Goal: Participate in discussion: Engage in conversation with other users on a specific topic

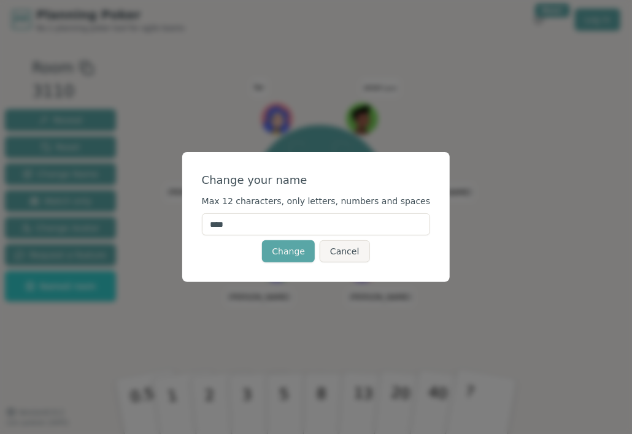
drag, startPoint x: 273, startPoint y: 223, endPoint x: 200, endPoint y: 213, distance: 73.7
click at [200, 213] on div "Change your name Max 12 characters, only letters, numbers and spaces **** Chang…" at bounding box center [316, 217] width 268 height 130
type input "******"
click at [292, 252] on button "Change" at bounding box center [288, 251] width 53 height 22
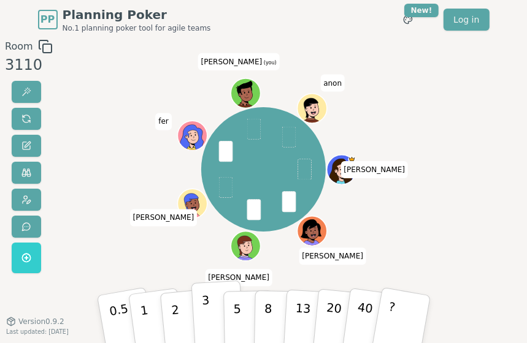
click at [213, 310] on button "3" at bounding box center [217, 319] width 53 height 76
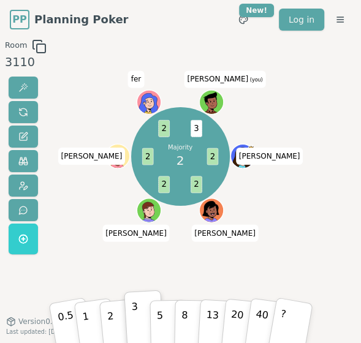
click at [295, 210] on div "Room 3110 Majority 2 2 2 2 2 2 3 diana Aaron Matt brandon fer Julian (you) 0.5 …" at bounding box center [180, 207] width 361 height 337
click at [302, 221] on div "Room 3110 Majority 2 2 2 2 2 2 3 diana Aaron Matt brandon fer Julian (you) 0.5 …" at bounding box center [180, 207] width 361 height 337
click at [305, 224] on div "Room 3110 Majority 2 2 2 2 2 2 3 diana Aaron Matt brandon fer Julian (you) 0.5 …" at bounding box center [180, 207] width 361 height 337
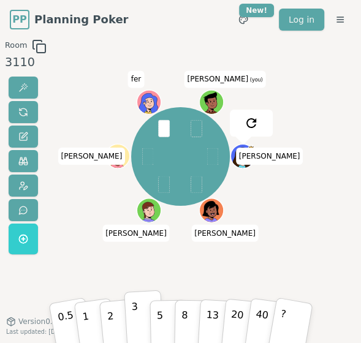
click at [140, 321] on button "3" at bounding box center [144, 318] width 40 height 57
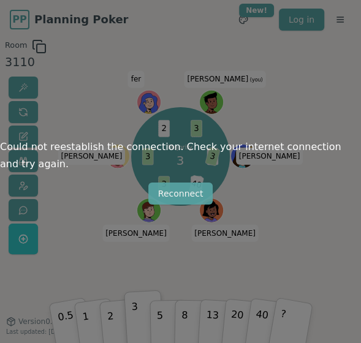
click at [186, 200] on button "Reconnect" at bounding box center [180, 194] width 65 height 22
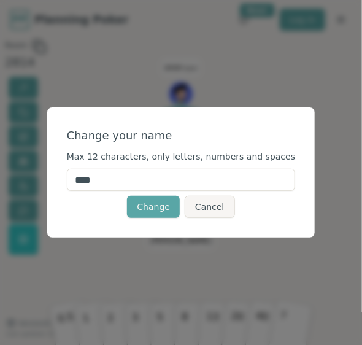
drag, startPoint x: 130, startPoint y: 181, endPoint x: 66, endPoint y: 176, distance: 64.0
click at [67, 176] on div "Change your name Max 12 characters, only letters, numbers and spaces **** Chang…" at bounding box center [181, 172] width 268 height 130
type input "****"
click at [88, 218] on div "Change your name Max 12 characters, only letters, numbers and spaces **** Chang…" at bounding box center [181, 172] width 268 height 130
click at [167, 208] on button "Change" at bounding box center [153, 207] width 53 height 22
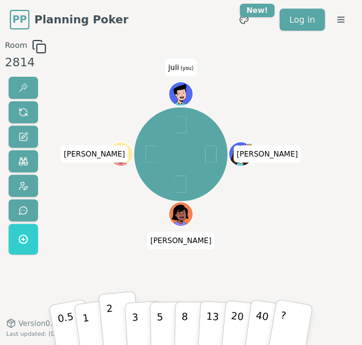
click at [109, 315] on p "2" at bounding box center [110, 321] width 10 height 42
click at [95, 331] on button "1" at bounding box center [95, 319] width 44 height 59
click at [85, 307] on p "1" at bounding box center [86, 321] width 12 height 42
click at [95, 323] on button "1" at bounding box center [95, 319] width 44 height 59
click at [300, 317] on button "?" at bounding box center [292, 320] width 46 height 61
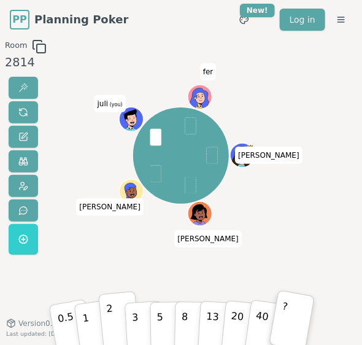
click at [113, 315] on button "2" at bounding box center [119, 320] width 42 height 58
click at [112, 297] on button "2" at bounding box center [119, 320] width 42 height 58
click at [112, 302] on button "2" at bounding box center [119, 320] width 42 height 58
drag, startPoint x: 112, startPoint y: 306, endPoint x: 109, endPoint y: 330, distance: 24.7
click at [109, 330] on button "2" at bounding box center [119, 320] width 42 height 58
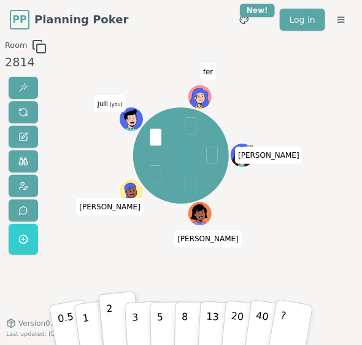
click at [152, 137] on span at bounding box center [155, 137] width 11 height 17
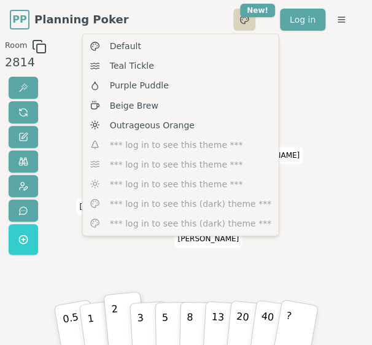
click at [245, 19] on html "PP Planning Poker No.1 planning poker tool for agile teams Toggle theme New! Lo…" at bounding box center [186, 188] width 372 height 376
click at [316, 72] on html "PP Planning Poker No.1 planning poker tool for agile teams Toggle theme New! Lo…" at bounding box center [186, 188] width 372 height 376
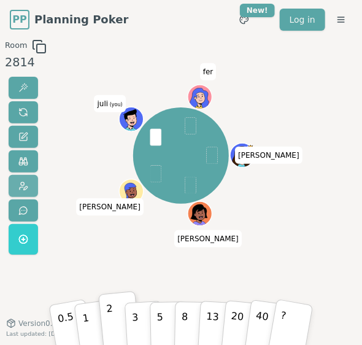
click at [21, 186] on span at bounding box center [23, 186] width 10 height 10
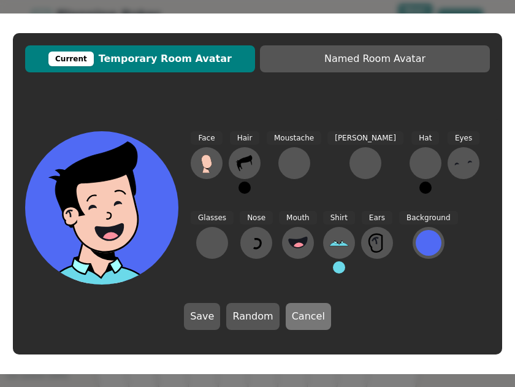
click at [303, 311] on button "Cancel" at bounding box center [308, 316] width 45 height 27
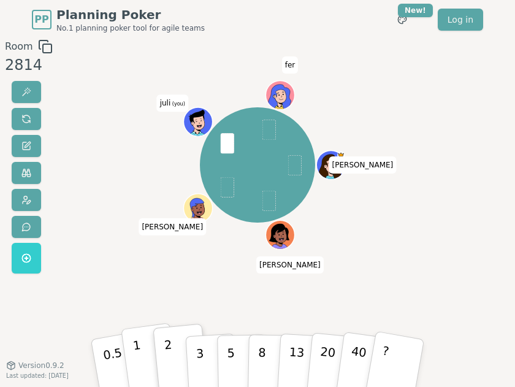
click at [148, 344] on button "1" at bounding box center [150, 363] width 59 height 80
click at [162, 344] on button "2" at bounding box center [181, 362] width 56 height 78
click at [140, 344] on p "1" at bounding box center [139, 364] width 15 height 55
click at [164, 344] on button "2" at bounding box center [181, 362] width 56 height 78
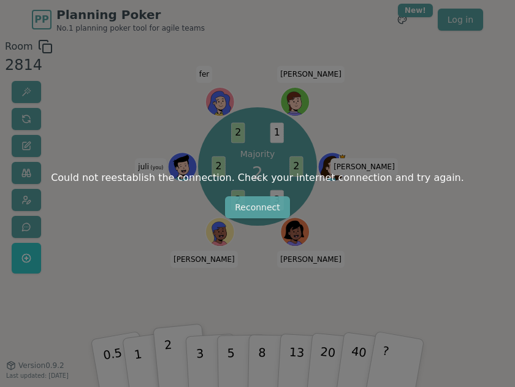
click at [248, 205] on button "Reconnect" at bounding box center [257, 207] width 65 height 22
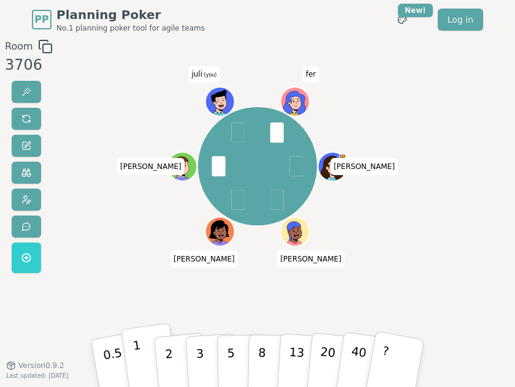
click at [145, 361] on button "1" at bounding box center [150, 363] width 59 height 80
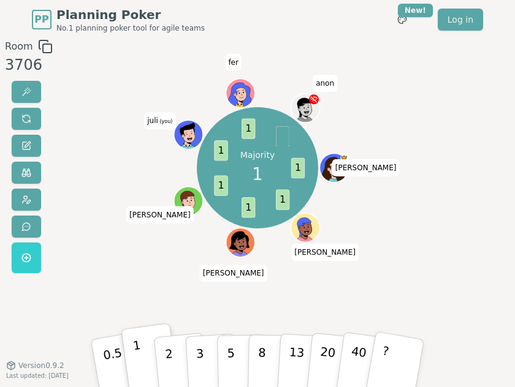
click at [492, 213] on div "Room 3706 Majority 1 1 1 1 1 1 1 [PERSON_NAME] [PERSON_NAME] [PERSON_NAME] (you…" at bounding box center [257, 207] width 515 height 337
